Goal: Task Accomplishment & Management: Manage account settings

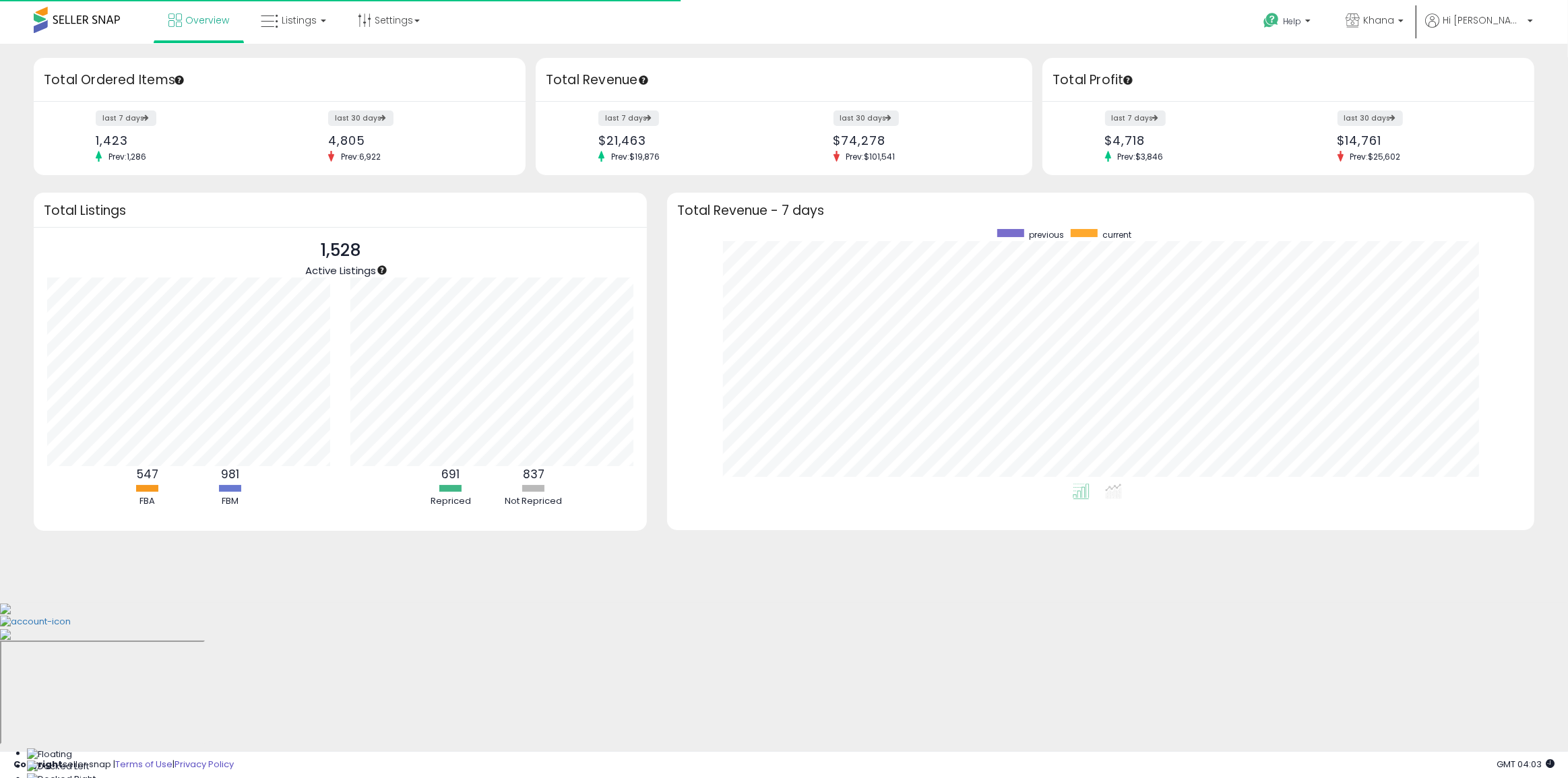
scroll to position [255, 840]
click at [303, 27] on link "Listings" at bounding box center [293, 20] width 85 height 40
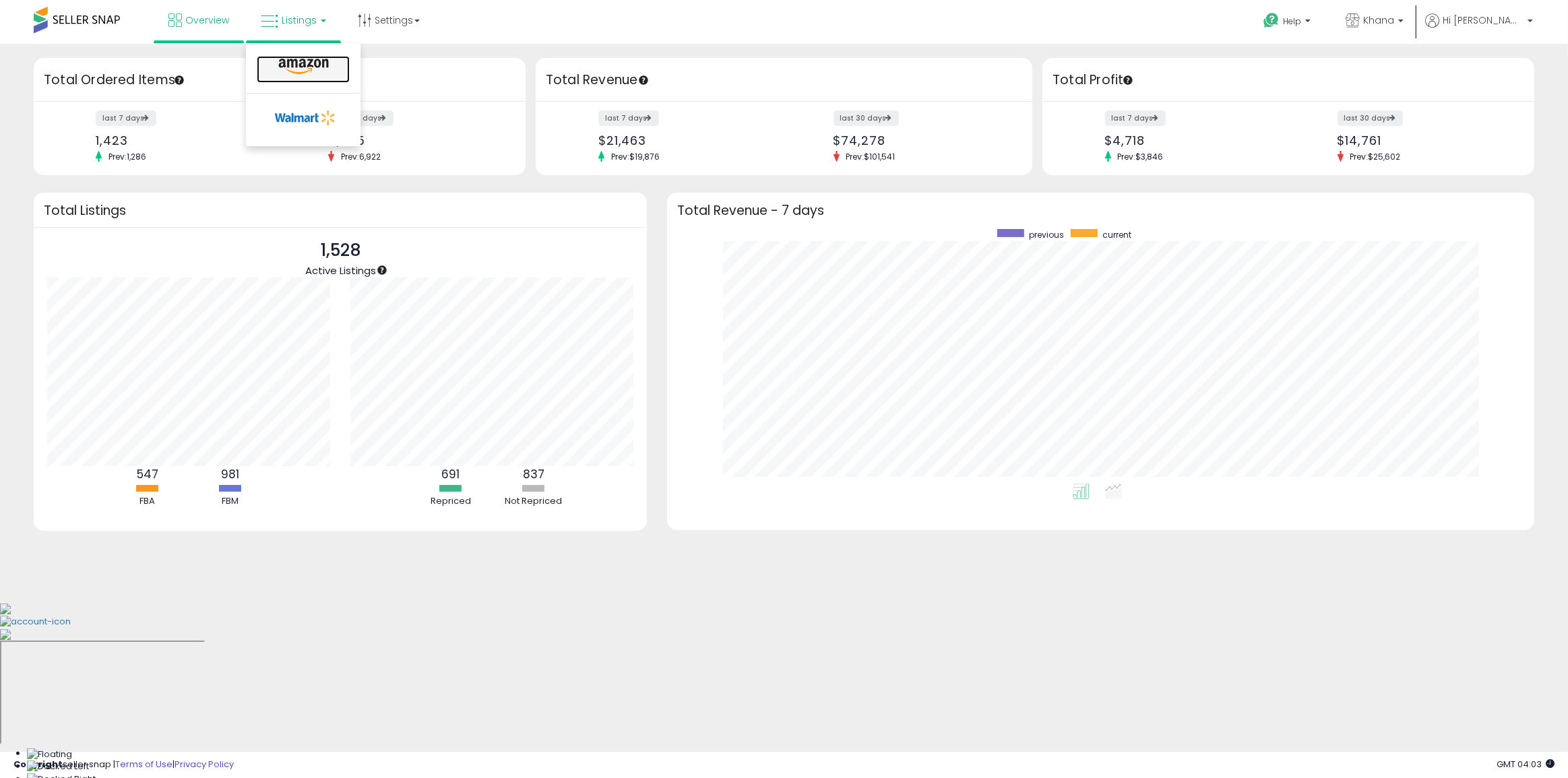
click at [296, 81] on link at bounding box center [303, 69] width 93 height 27
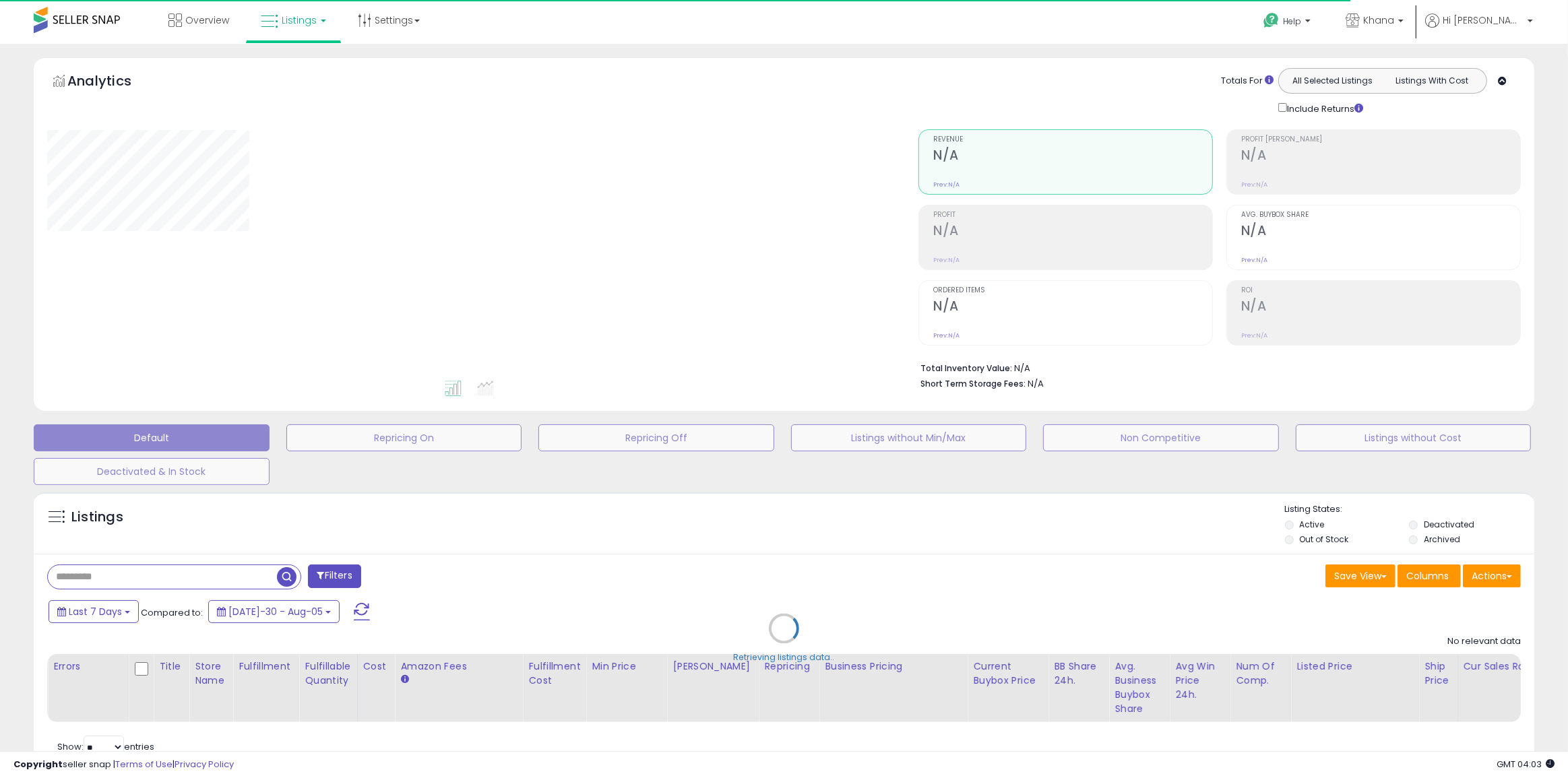
click at [222, 580] on div "Retrieving listings data.." at bounding box center [784, 639] width 1521 height 307
click at [245, 573] on div "Retrieving listings data.." at bounding box center [784, 639] width 1521 height 307
click at [220, 575] on div "Retrieving listings data.." at bounding box center [784, 639] width 1521 height 307
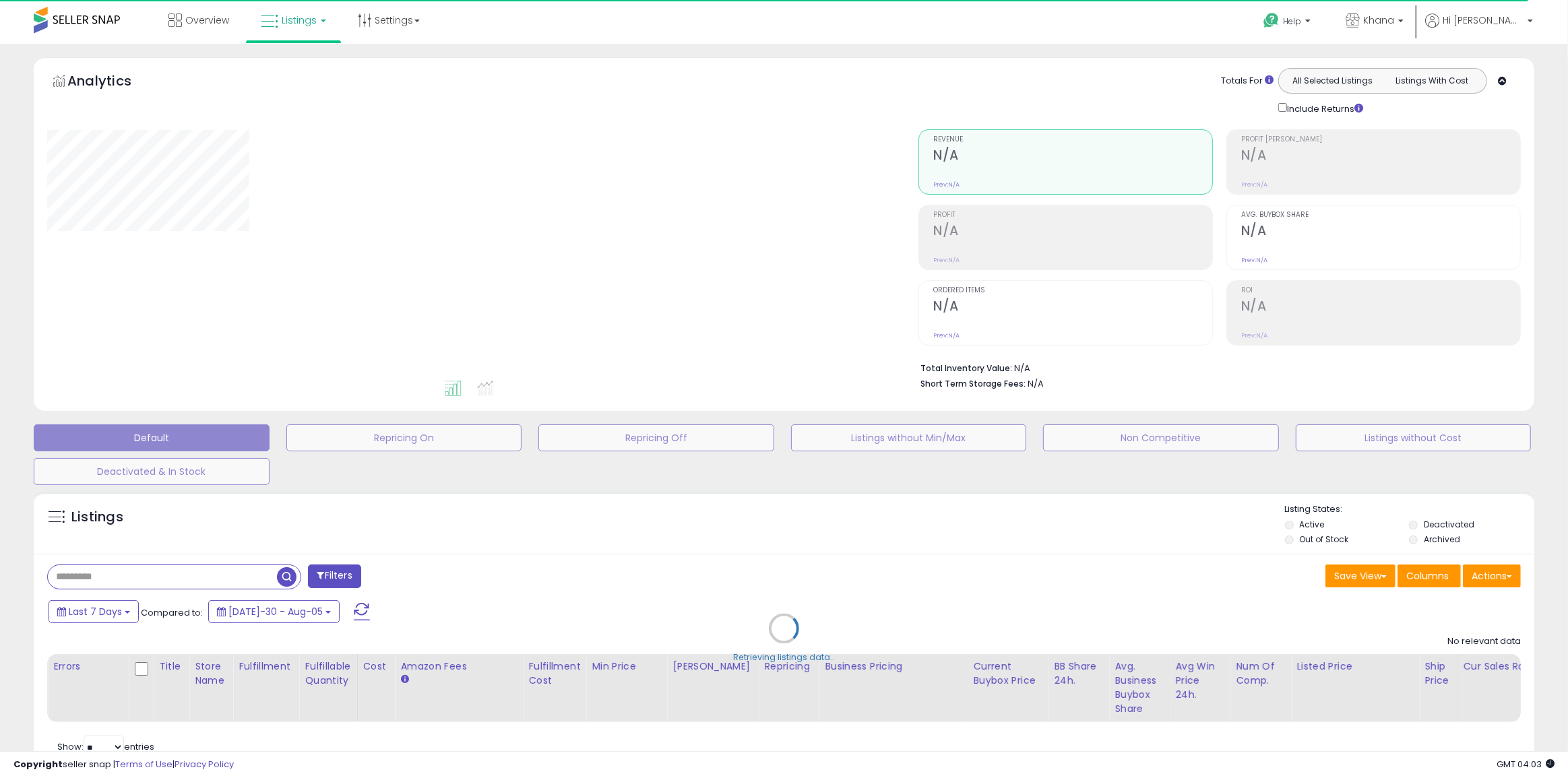
drag, startPoint x: 220, startPoint y: 575, endPoint x: 163, endPoint y: 576, distance: 57.0
click at [220, 575] on div "Retrieving listings data.." at bounding box center [784, 639] width 1521 height 307
click at [211, 578] on div "Retrieving listings data.." at bounding box center [784, 639] width 1521 height 307
click at [206, 578] on div "Retrieving listings data.." at bounding box center [784, 639] width 1521 height 307
click at [181, 575] on div "Retrieving listings data.." at bounding box center [784, 639] width 1521 height 307
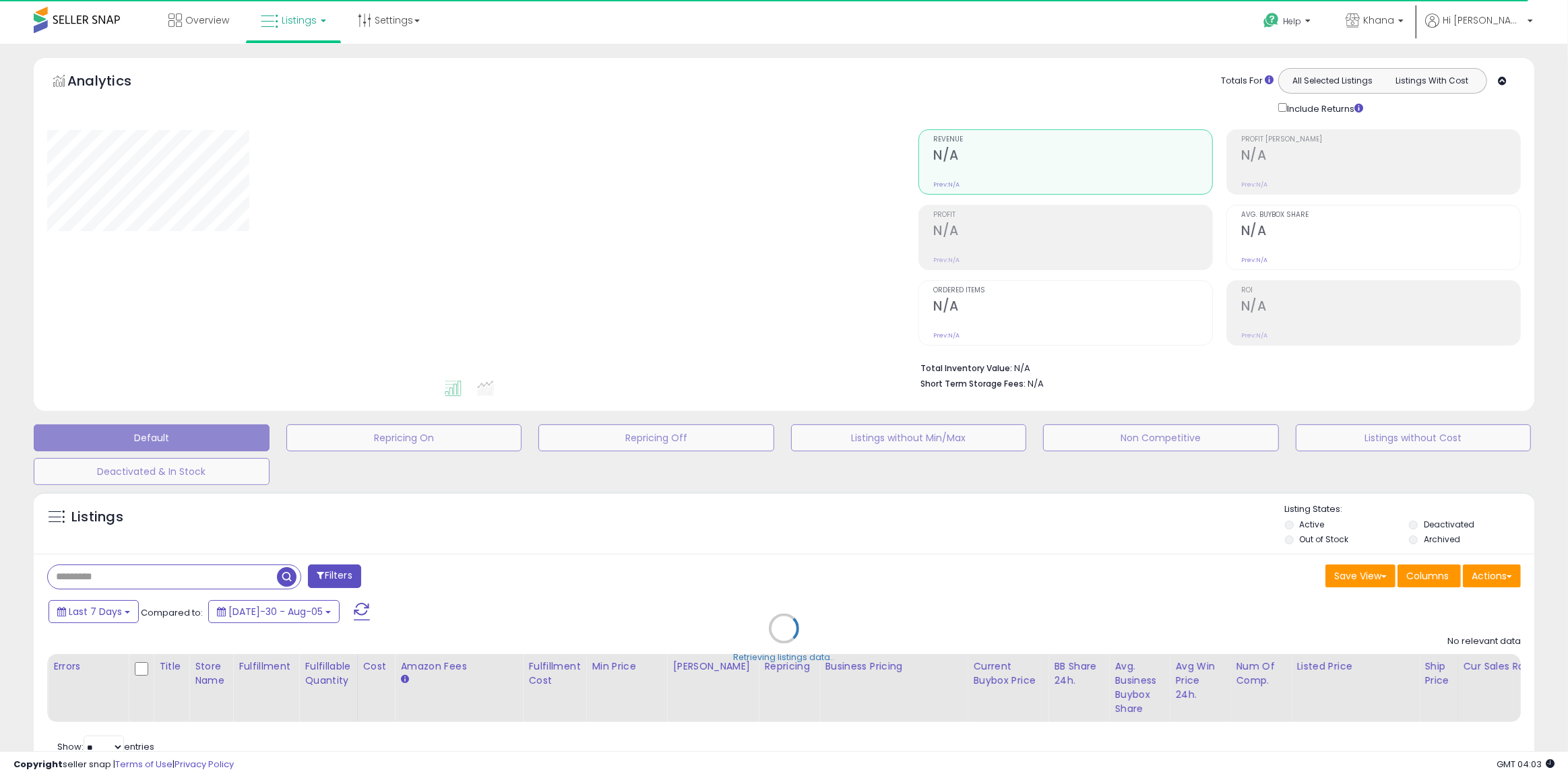
click at [174, 575] on div "Retrieving listings data.." at bounding box center [784, 639] width 1521 height 307
click at [171, 575] on div "Retrieving listings data.." at bounding box center [784, 639] width 1521 height 307
click at [163, 576] on div "Retrieving listings data.." at bounding box center [784, 639] width 1521 height 307
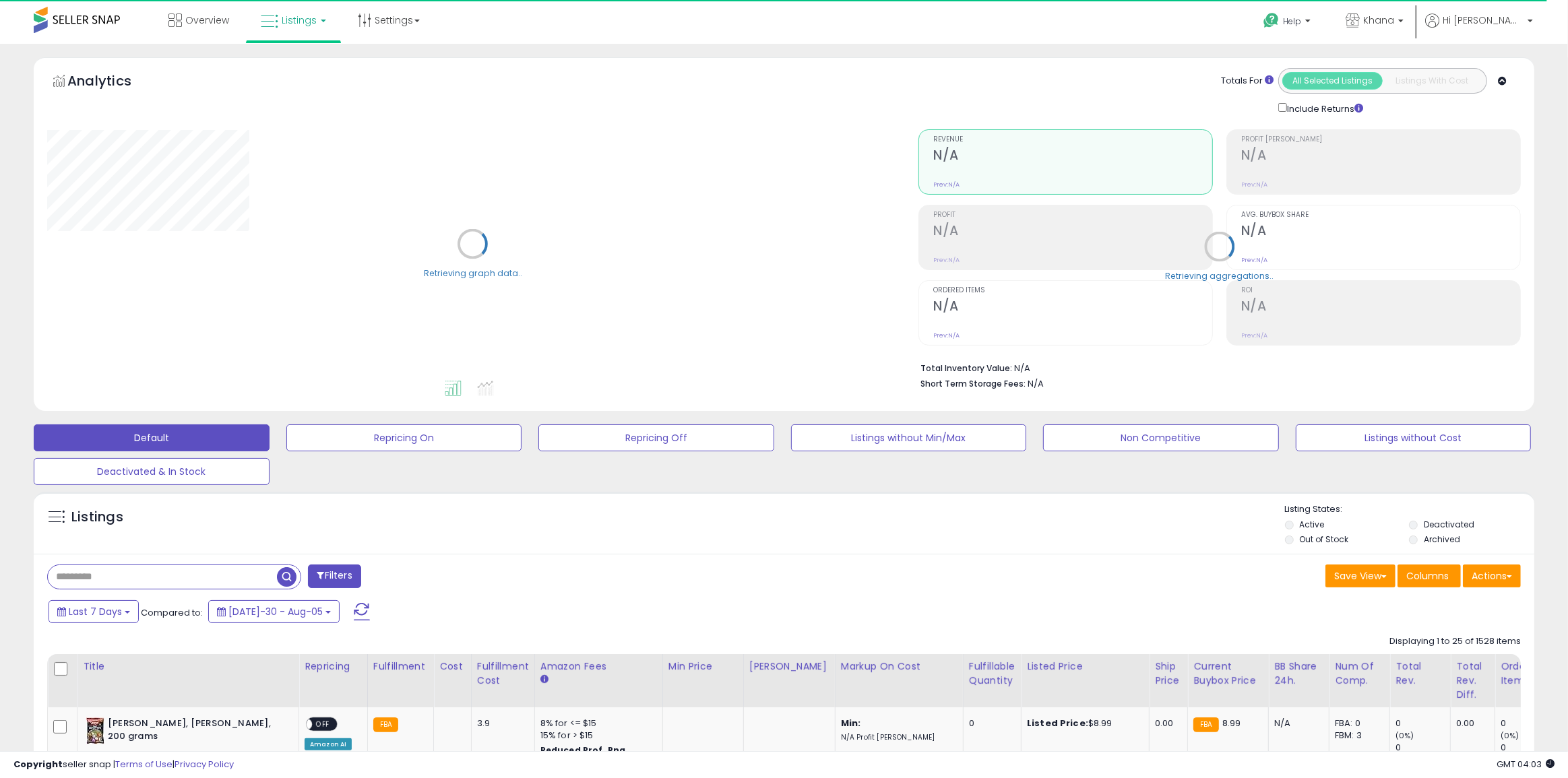
click at [161, 576] on input "text" at bounding box center [162, 577] width 229 height 23
paste input "**********"
type input "**********"
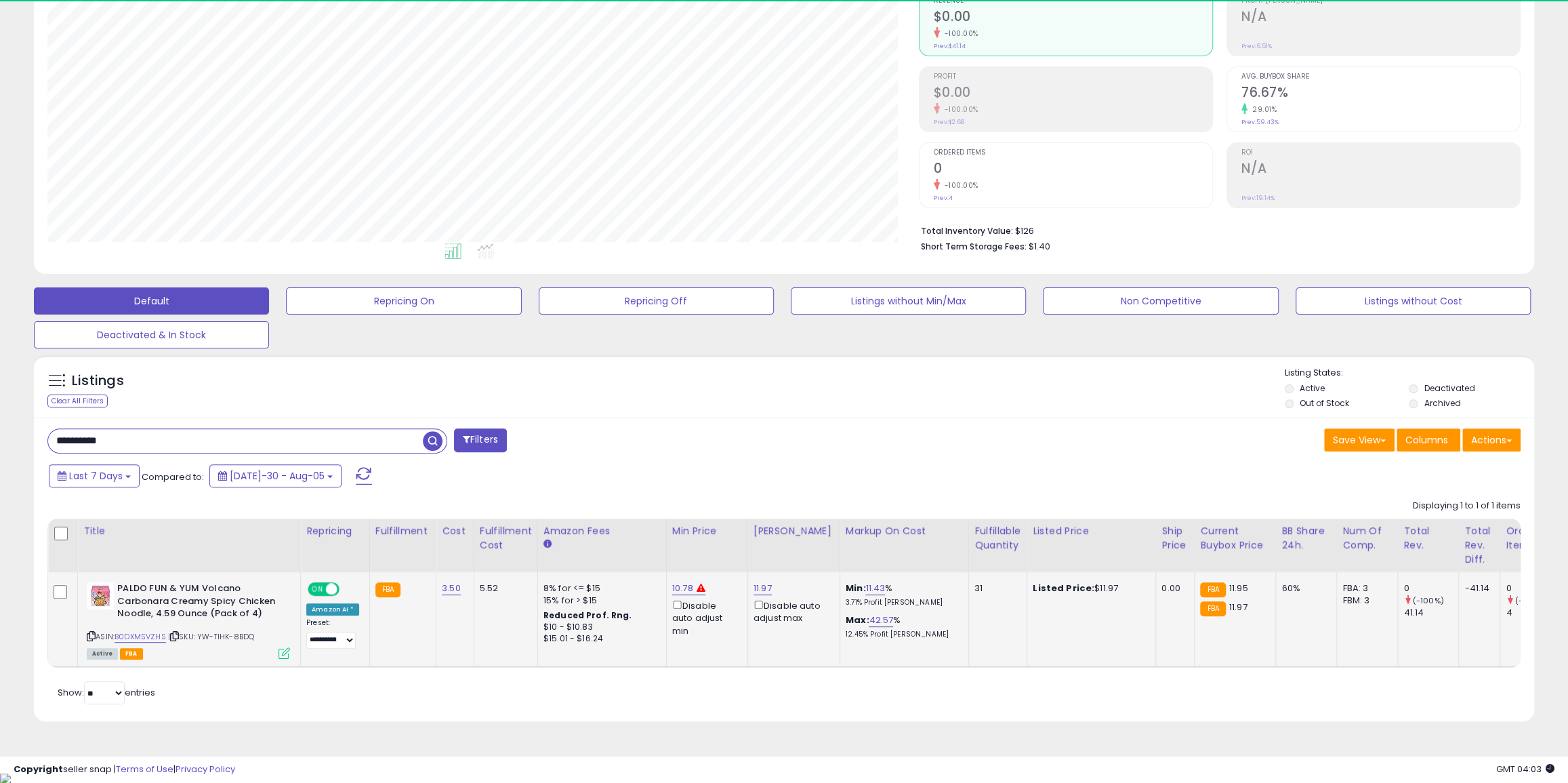
scroll to position [278, 871]
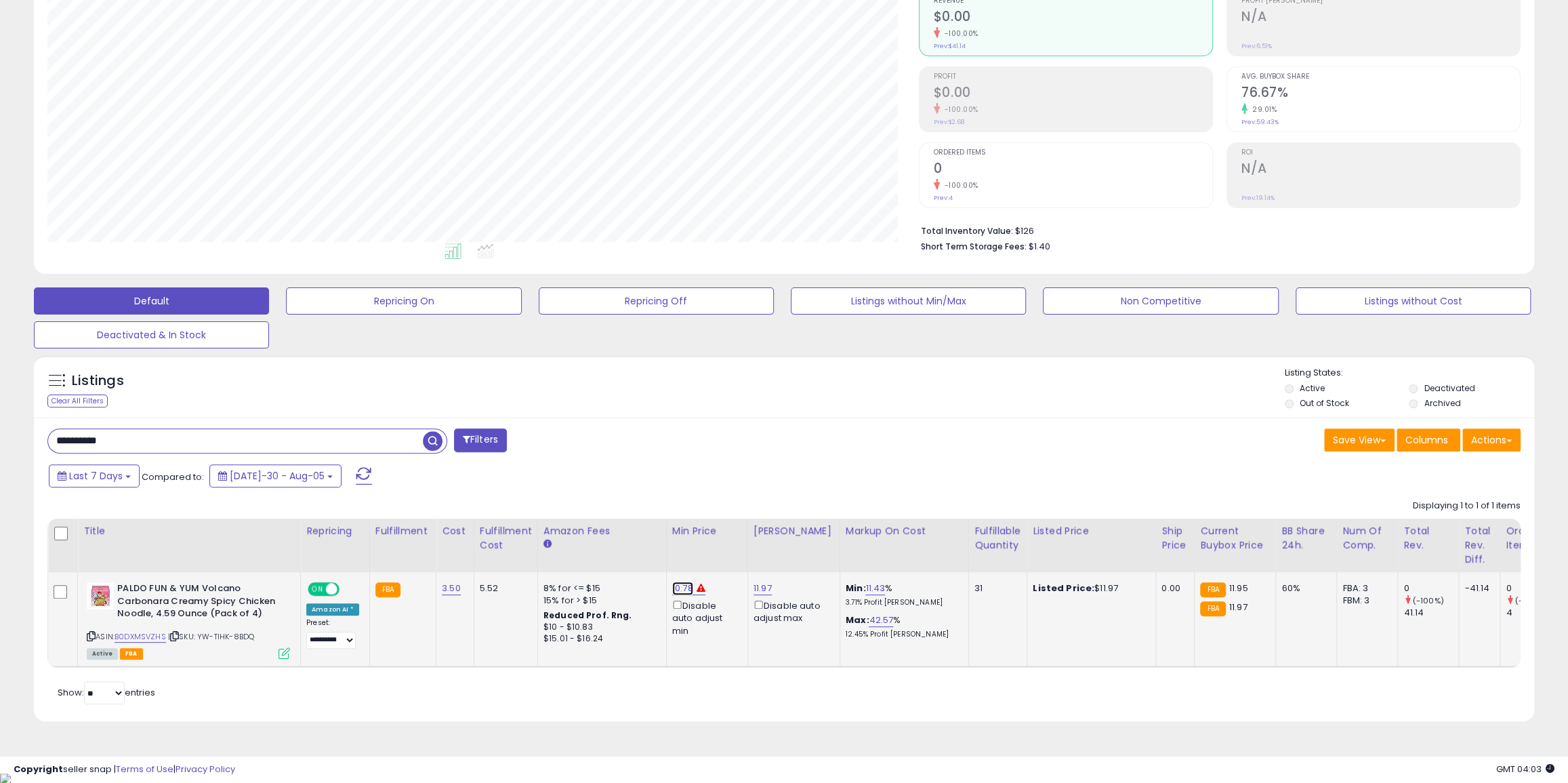
click at [677, 591] on link "10.78" at bounding box center [683, 588] width 21 height 13
click at [697, 591] on icon at bounding box center [701, 587] width 8 height 8
click at [679, 591] on link "10.78" at bounding box center [683, 588] width 21 height 13
click at [675, 590] on link "10.78" at bounding box center [683, 588] width 21 height 13
click at [654, 560] on div "This will override store markup" at bounding box center [664, 562] width 176 height 13
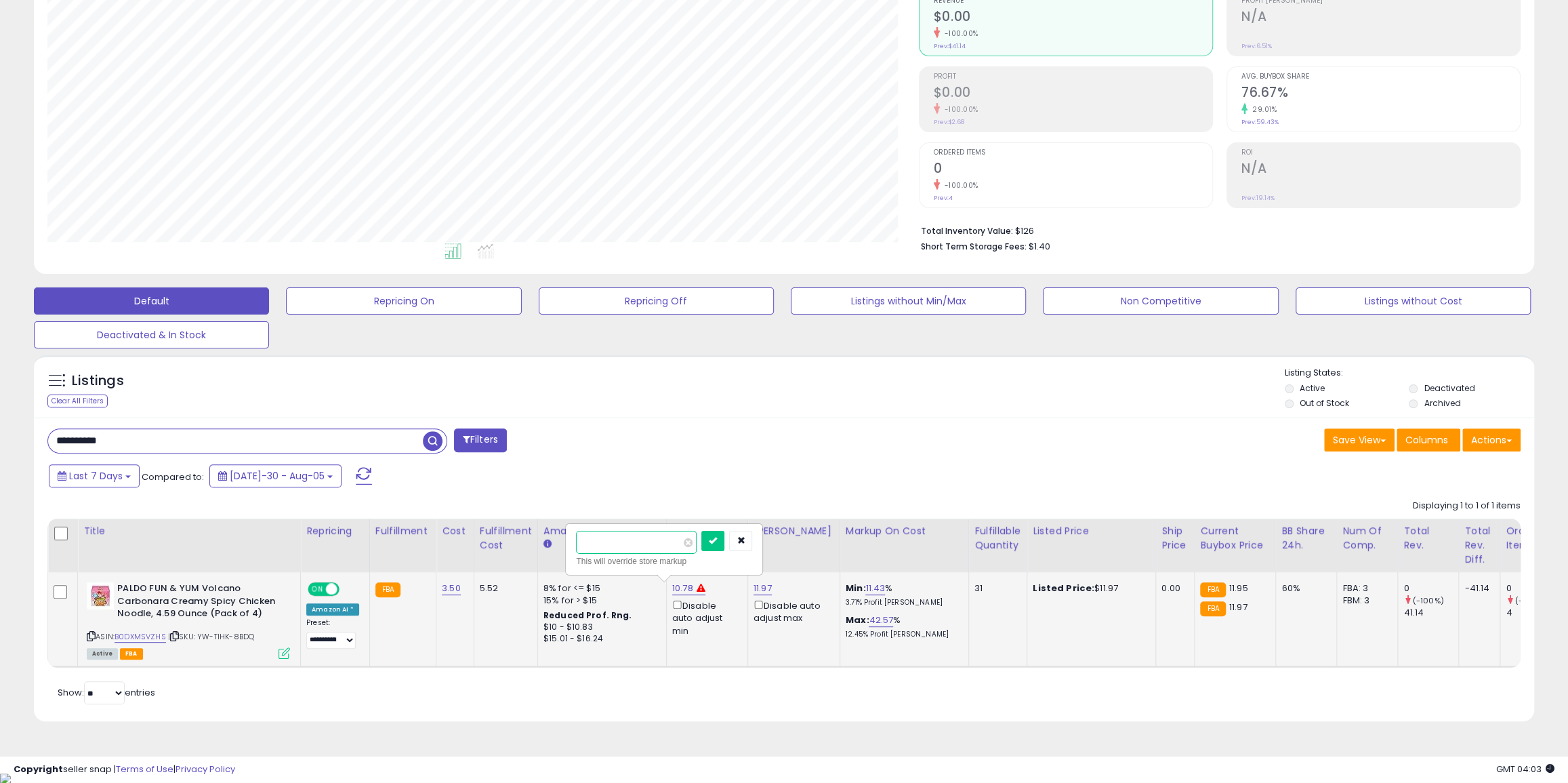
click at [650, 553] on input "*****" at bounding box center [637, 542] width 121 height 23
type input "****"
click button "submit" at bounding box center [713, 541] width 23 height 21
